Goal: Register for event/course

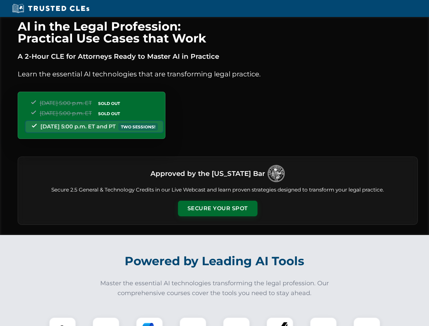
click at [218, 209] on button "Secure Your Spot" at bounding box center [218, 209] width 80 height 16
click at [63, 322] on img at bounding box center [63, 331] width 20 height 20
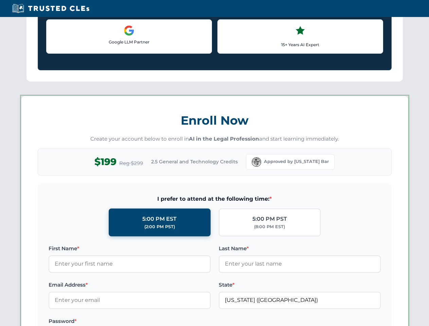
click at [150, 322] on label "Password *" at bounding box center [130, 322] width 162 height 8
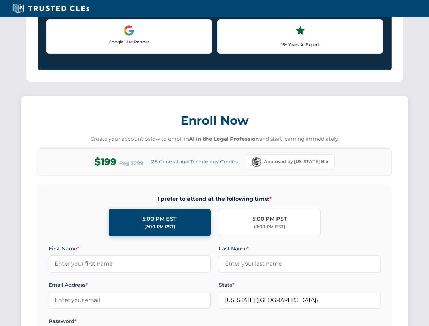
scroll to position [667, 0]
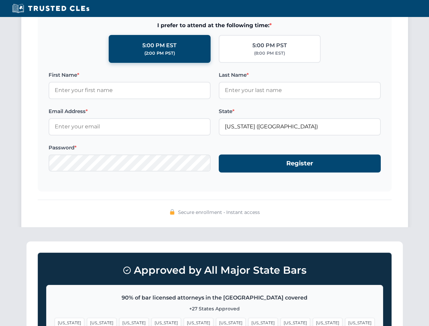
click at [313, 322] on span "[US_STATE]" at bounding box center [328, 323] width 30 height 10
